Goal: Navigation & Orientation: Find specific page/section

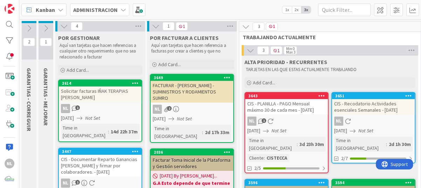
click at [287, 130] on icon "Not Set" at bounding box center [279, 131] width 15 height 6
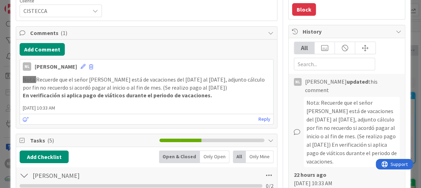
scroll to position [210, 0]
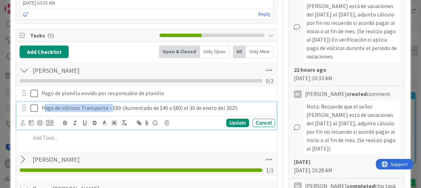
drag, startPoint x: 43, startPoint y: 109, endPoint x: 110, endPoint y: 109, distance: 67.0
click at [110, 109] on p "Pago de viáticos Transporte - $80 (Aumentado de $40 a $80) el 30 de enero del 2…" at bounding box center [157, 108] width 231 height 8
click at [44, 109] on p "Pago de viáticos Transporte - $80 (Aumentado de $40 a $80) el 30 de enero del 2…" at bounding box center [157, 108] width 231 height 8
drag, startPoint x: 41, startPoint y: 108, endPoint x: 104, endPoint y: 109, distance: 63.1
click at [104, 109] on div "Pago de viáticos Transporte - $80 (Aumentado de $40 a $80) el 30 de enero del 2…" at bounding box center [157, 108] width 236 height 12
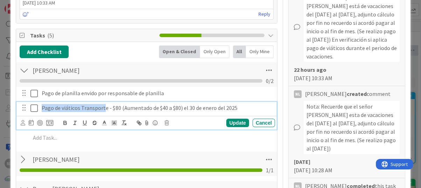
click at [35, 108] on icon at bounding box center [35, 108] width 11 height 8
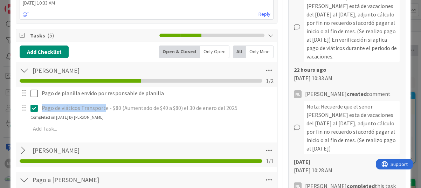
type textarea "x"
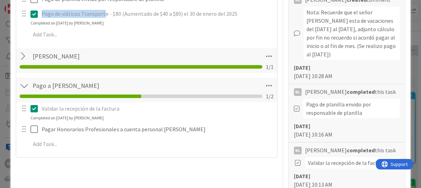
scroll to position [315, 0]
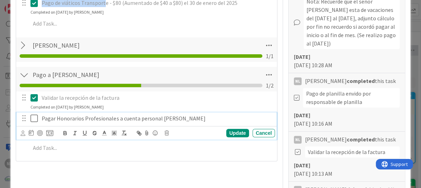
click at [31, 120] on icon at bounding box center [35, 118] width 11 height 8
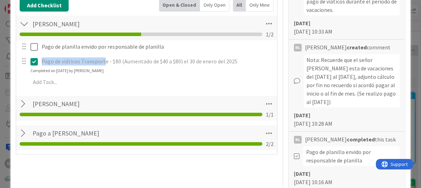
scroll to position [245, 0]
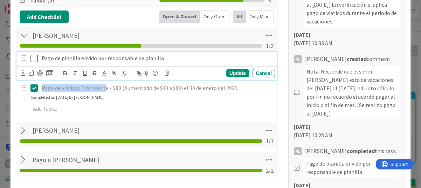
click at [34, 55] on icon at bounding box center [35, 58] width 11 height 8
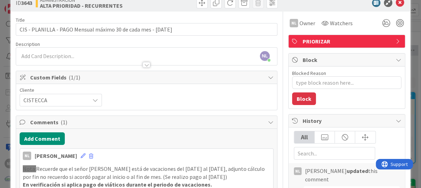
scroll to position [0, 0]
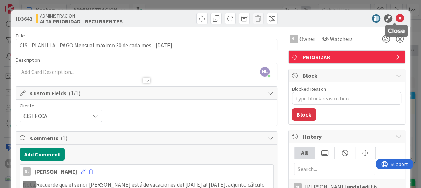
click at [398, 18] on icon at bounding box center [400, 18] width 8 height 8
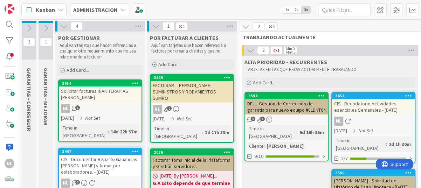
scroll to position [70, 0]
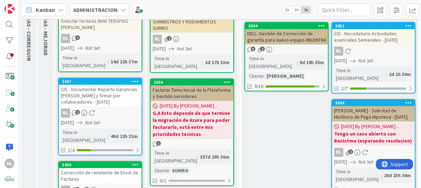
click at [387, 70] on div "2d 1h 30m" at bounding box center [400, 74] width 26 height 8
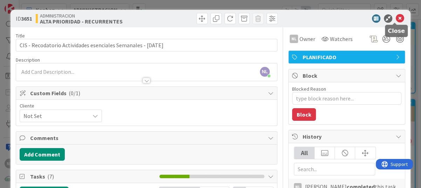
click at [396, 19] on icon at bounding box center [400, 18] width 8 height 8
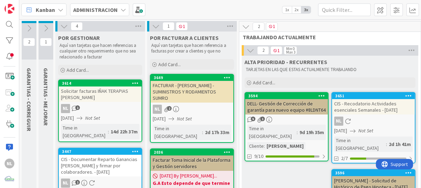
click at [28, 27] on icon at bounding box center [29, 29] width 8 height 8
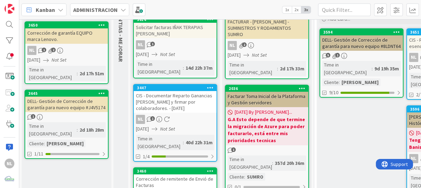
scroll to position [70, 0]
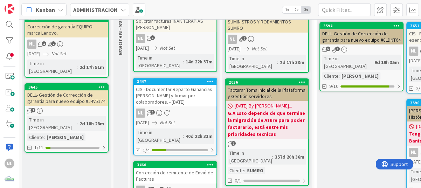
click at [65, 108] on div "1" at bounding box center [66, 111] width 83 height 6
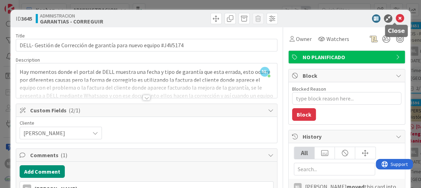
click at [396, 18] on icon at bounding box center [400, 18] width 8 height 8
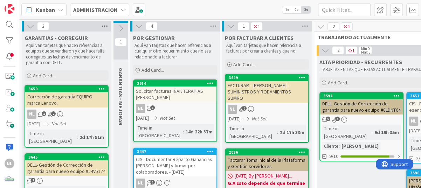
click at [102, 25] on icon at bounding box center [104, 26] width 9 height 11
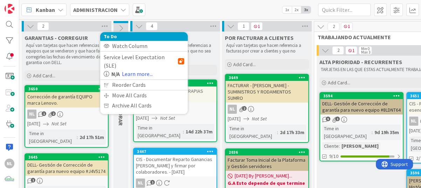
click at [29, 26] on icon at bounding box center [31, 26] width 8 height 8
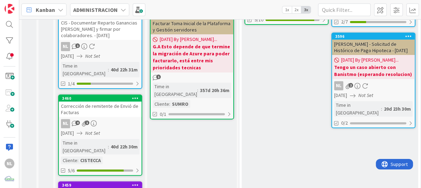
scroll to position [140, 0]
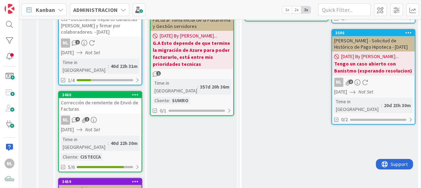
click at [108, 116] on div "NL 4 1" at bounding box center [100, 120] width 83 height 9
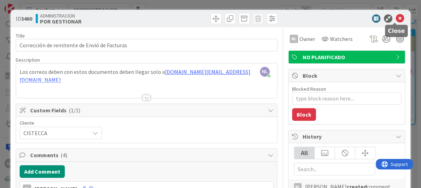
click at [396, 17] on icon at bounding box center [400, 18] width 8 height 8
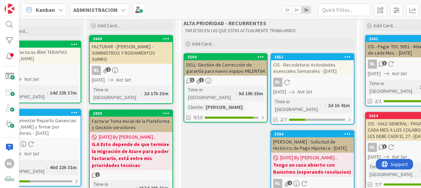
scroll to position [35, 61]
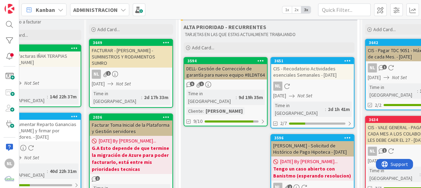
click at [315, 89] on div "NL" at bounding box center [312, 86] width 83 height 9
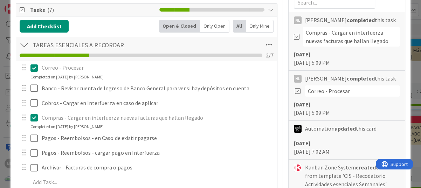
scroll to position [175, 0]
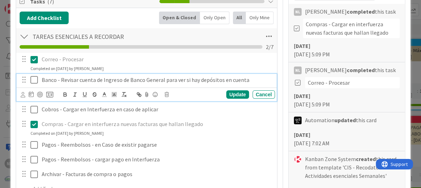
click at [32, 79] on icon at bounding box center [35, 80] width 11 height 8
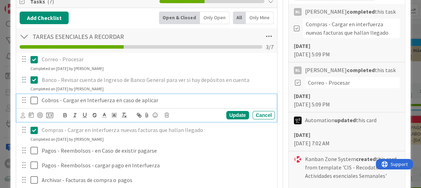
click at [33, 101] on icon at bounding box center [35, 100] width 11 height 8
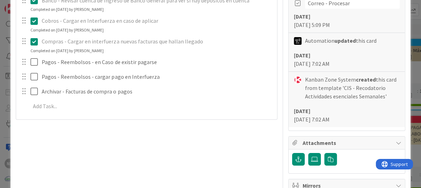
scroll to position [280, 0]
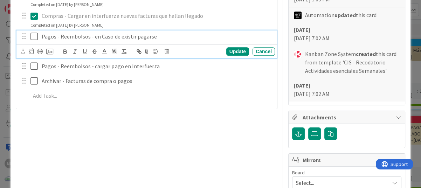
click at [34, 35] on icon at bounding box center [35, 36] width 11 height 8
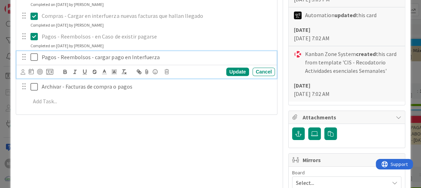
click at [33, 56] on icon at bounding box center [35, 57] width 11 height 8
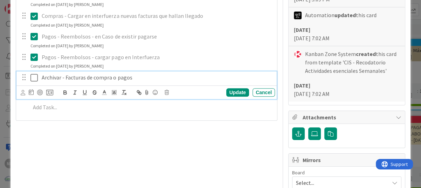
click at [34, 79] on icon at bounding box center [35, 78] width 11 height 8
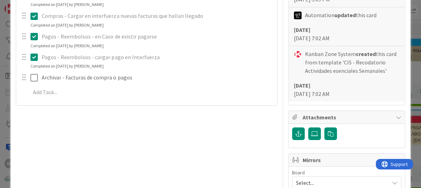
type textarea "x"
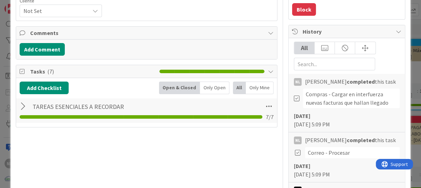
scroll to position [0, 0]
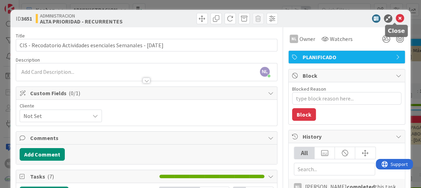
click at [396, 18] on icon at bounding box center [400, 18] width 8 height 8
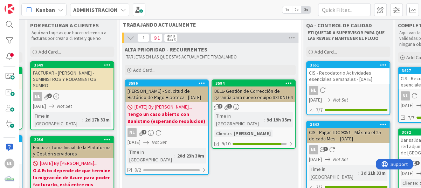
scroll to position [0, 120]
